Goal: Information Seeking & Learning: Learn about a topic

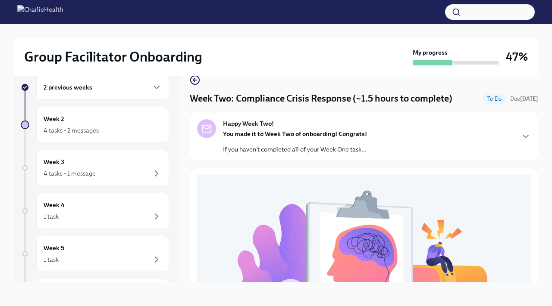
scroll to position [284, 0]
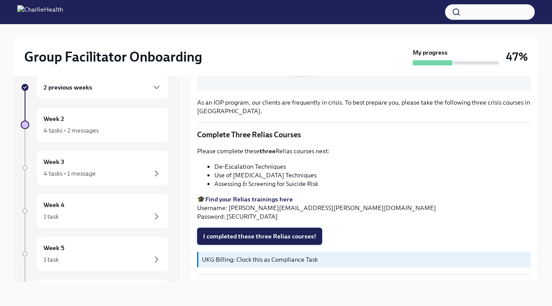
click at [243, 241] on button "I completed these three Relias courses!" at bounding box center [259, 236] width 125 height 17
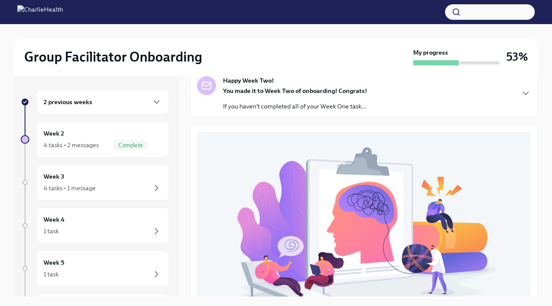
scroll to position [0, 0]
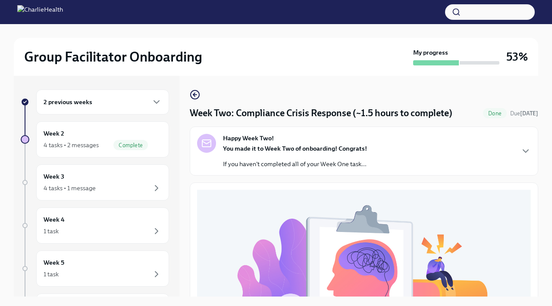
click at [313, 160] on p "If you haven't completed all of your Week One task..." at bounding box center [295, 164] width 144 height 9
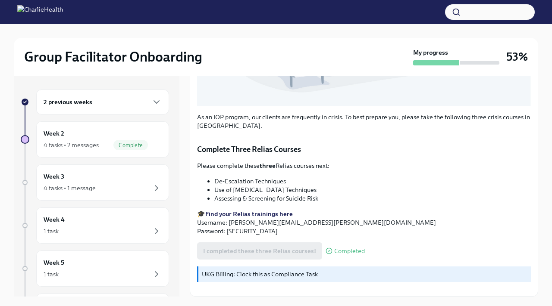
click at [95, 110] on div "2 previous weeks" at bounding box center [102, 102] width 133 height 25
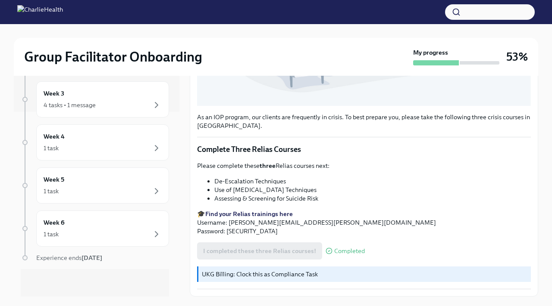
scroll to position [564, 0]
click at [116, 99] on div "Week 3 4 tasks • 1 message" at bounding box center [103, 100] width 118 height 22
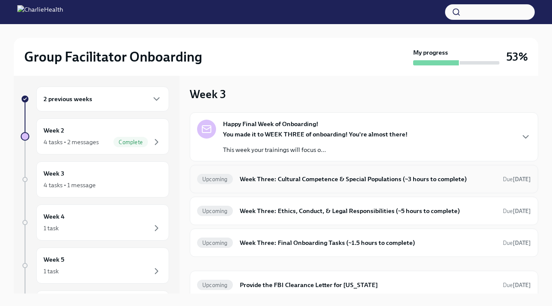
click at [359, 166] on div "Upcoming Week Three: Cultural Competence & Special Populations (~3 hours to com…" at bounding box center [364, 179] width 348 height 28
click at [359, 158] on div "Happy Final Week of Onboarding! You made it to WEEK THREE of onboarding! You're…" at bounding box center [364, 136] width 348 height 49
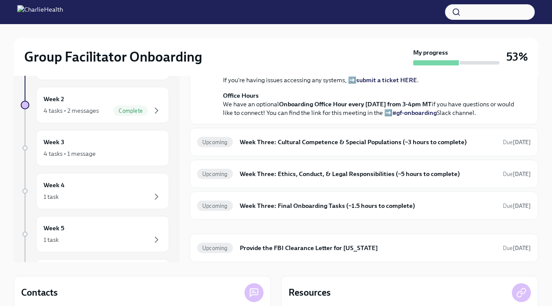
scroll to position [271, 0]
click at [308, 213] on div "Happy Final Week of Onboarding! [DATE] You made it to WEEK THREE of onboarding!…" at bounding box center [364, 69] width 348 height 301
click at [310, 156] on div "Upcoming Week Three: Cultural Competence & Special Populations (~3 hours to com…" at bounding box center [364, 142] width 348 height 28
click at [328, 147] on h6 "Week Three: Cultural Competence & Special Populations (~3 hours to complete)" at bounding box center [368, 141] width 256 height 9
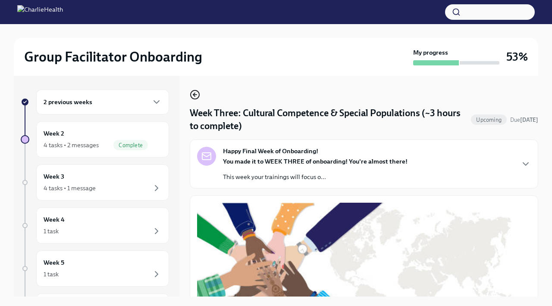
click at [193, 91] on circle "button" at bounding box center [195, 95] width 9 height 9
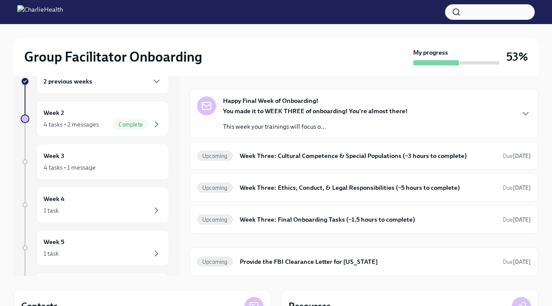
scroll to position [22, 0]
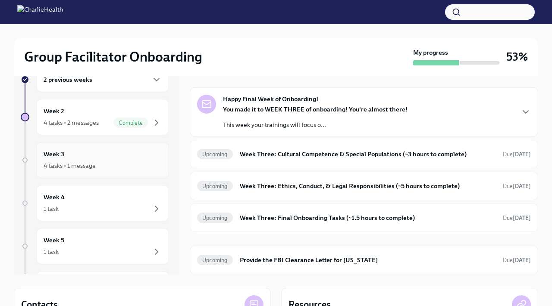
click at [110, 170] on div "4 tasks • 1 message" at bounding box center [103, 166] width 118 height 10
click at [112, 191] on div "Week 4 1 task" at bounding box center [102, 203] width 133 height 36
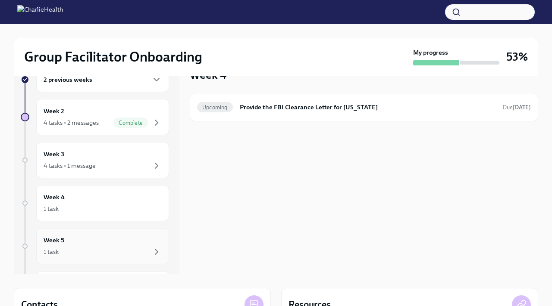
click at [112, 256] on div "1 task" at bounding box center [103, 252] width 118 height 10
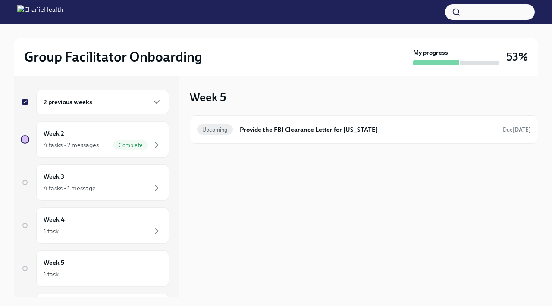
click at [103, 109] on div "2 previous weeks" at bounding box center [102, 102] width 133 height 25
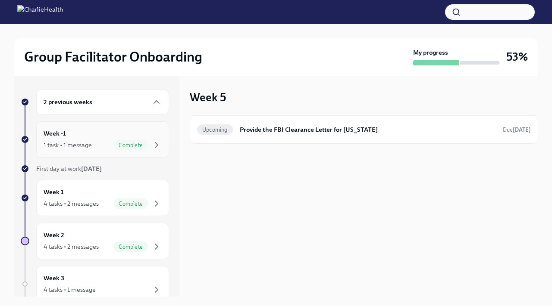
click at [106, 141] on div "1 task • 1 message Complete" at bounding box center [103, 145] width 118 height 10
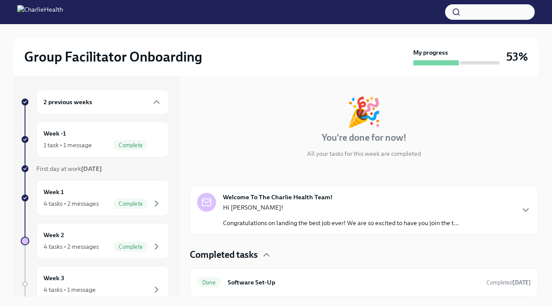
click at [456, 58] on div "My progress" at bounding box center [456, 56] width 86 height 17
click at [526, 48] on div "My progress 53%" at bounding box center [470, 56] width 115 height 17
click at [83, 236] on div "Week 2 4 tasks • 2 messages Complete" at bounding box center [103, 242] width 118 height 22
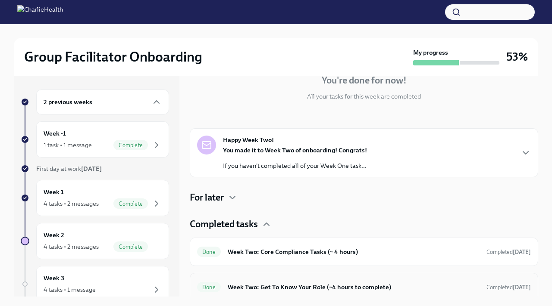
scroll to position [105, 0]
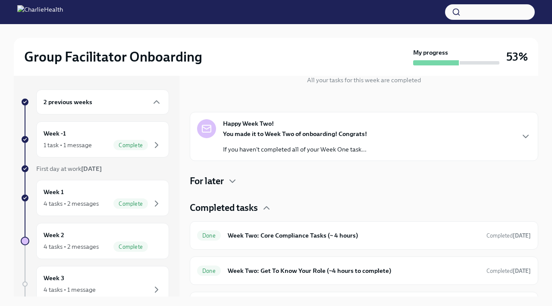
click at [209, 183] on h4 "For later" at bounding box center [207, 181] width 34 height 13
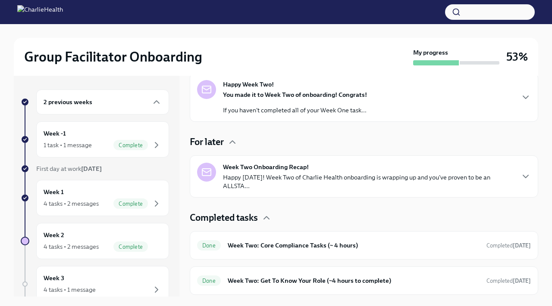
scroll to position [153, 0]
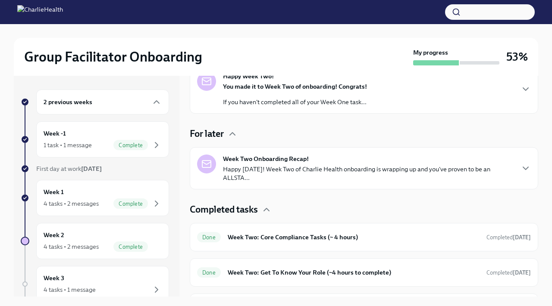
click at [247, 178] on p "Happy [DATE]! Week Two of Charlie Health onboarding is wrapping up and you've p…" at bounding box center [368, 173] width 291 height 17
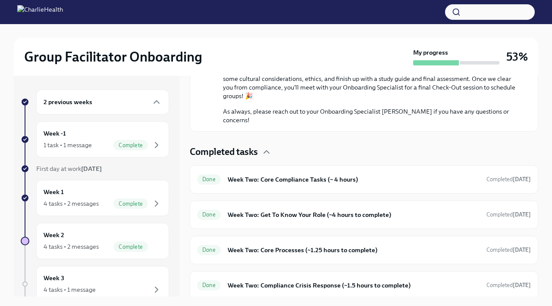
scroll to position [604, 0]
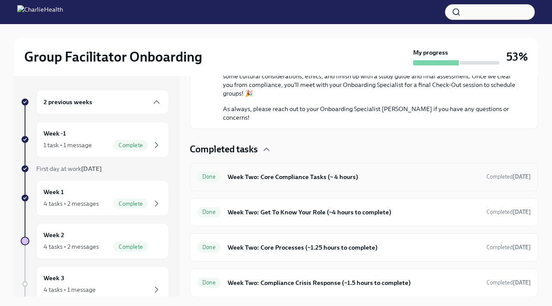
click at [249, 185] on div "Done Week Two: Core Compliance Tasks (~ 4 hours) Completed [DATE]" at bounding box center [364, 177] width 348 height 28
click at [261, 174] on h6 "Week Two: Core Compliance Tasks (~ 4 hours)" at bounding box center [354, 176] width 252 height 9
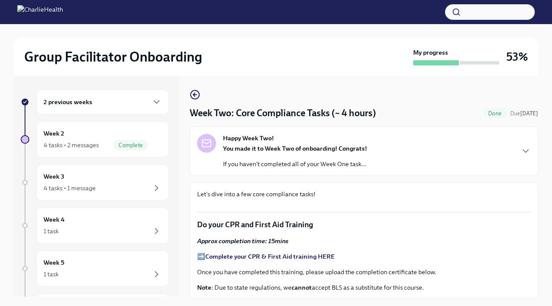
click at [309, 156] on div "You made it to Week Two of onboarding! Congrats! If you haven't completed all o…" at bounding box center [295, 156] width 144 height 24
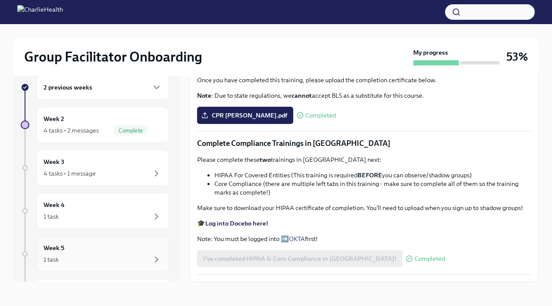
scroll to position [515, 0]
click at [54, 125] on div "4 tasks • 2 messages Complete" at bounding box center [103, 130] width 118 height 10
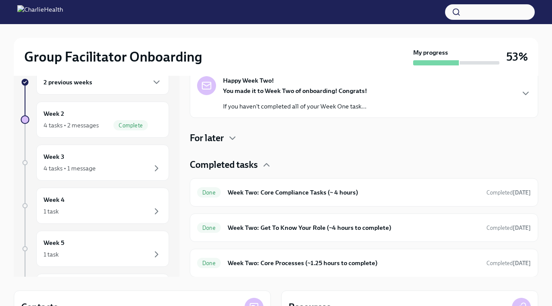
scroll to position [164, 0]
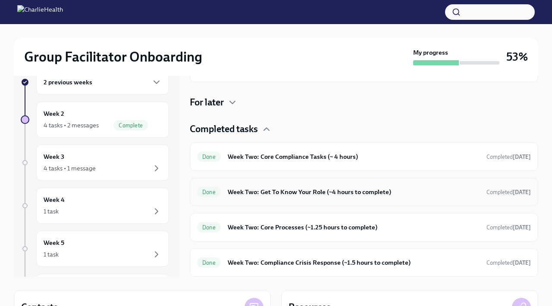
click at [253, 200] on div "Done Week Two: Get To Know Your Role (~4 hours to complete) Completed [DATE]" at bounding box center [364, 192] width 348 height 28
click at [263, 192] on h6 "Week Two: Get To Know Your Role (~4 hours to complete)" at bounding box center [354, 191] width 252 height 9
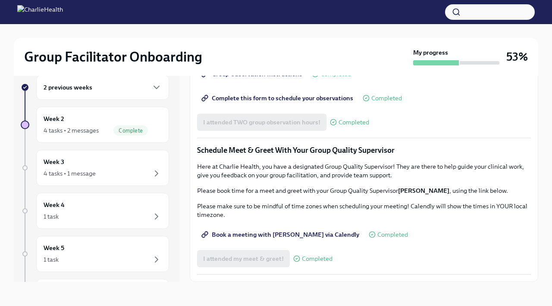
scroll to position [735, 0]
